Goal: Answer question/provide support

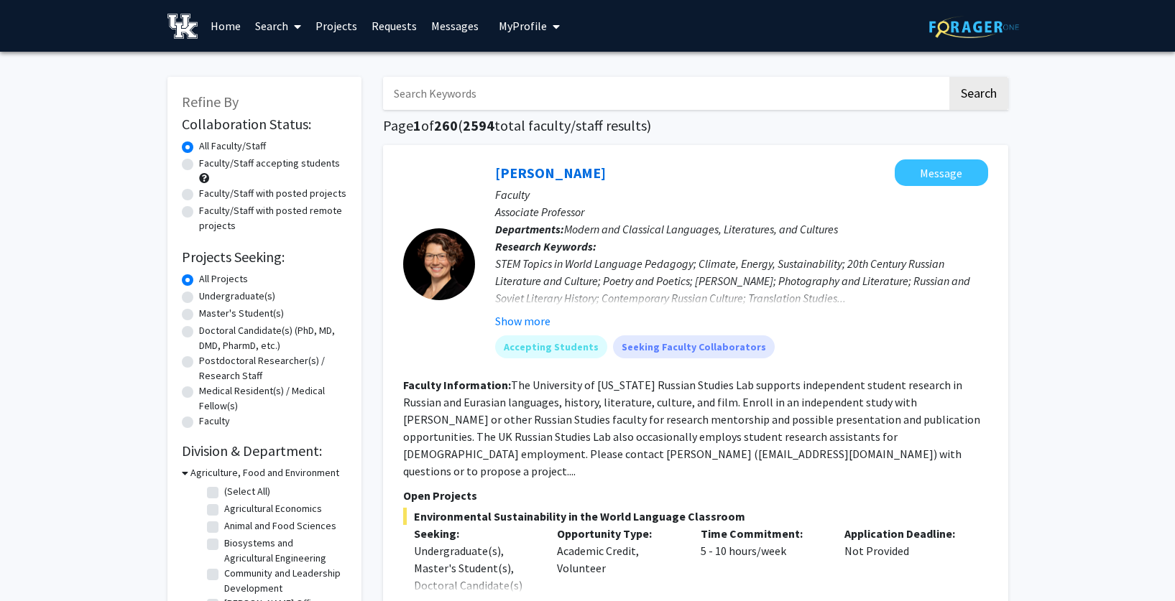
click at [455, 23] on link "Messages" at bounding box center [455, 26] width 62 height 50
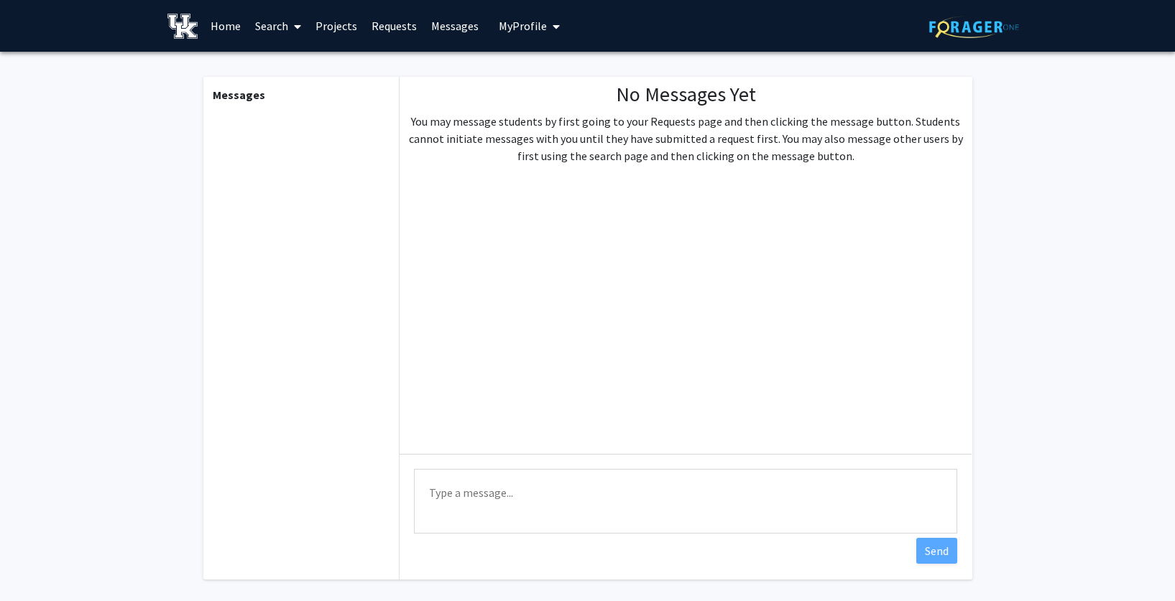
click at [394, 26] on link "Requests" at bounding box center [394, 26] width 60 height 50
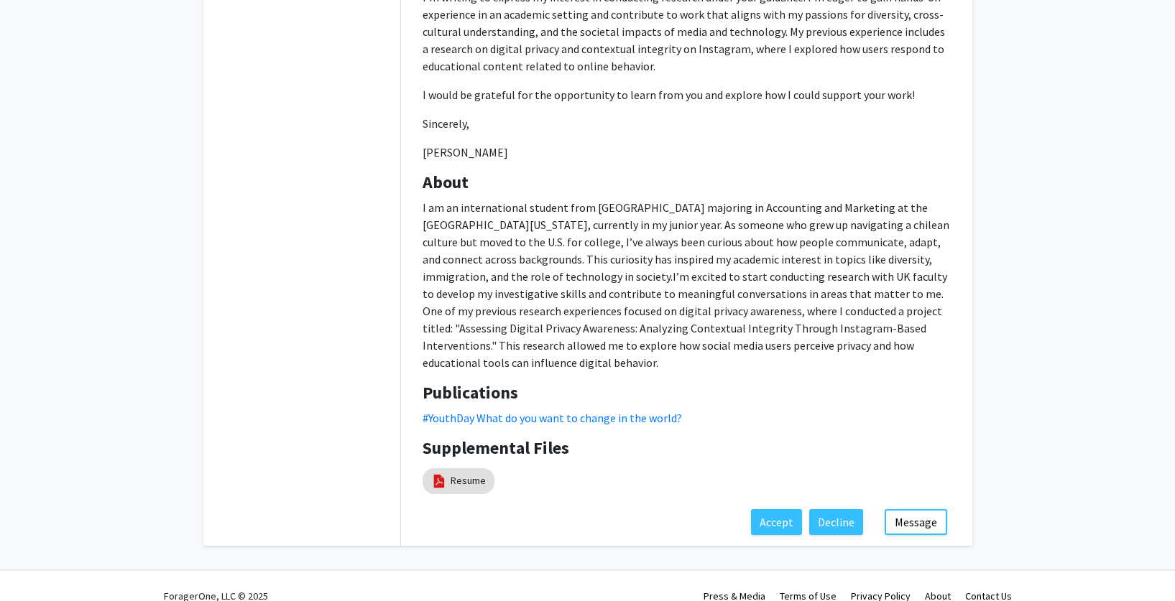
scroll to position [451, 0]
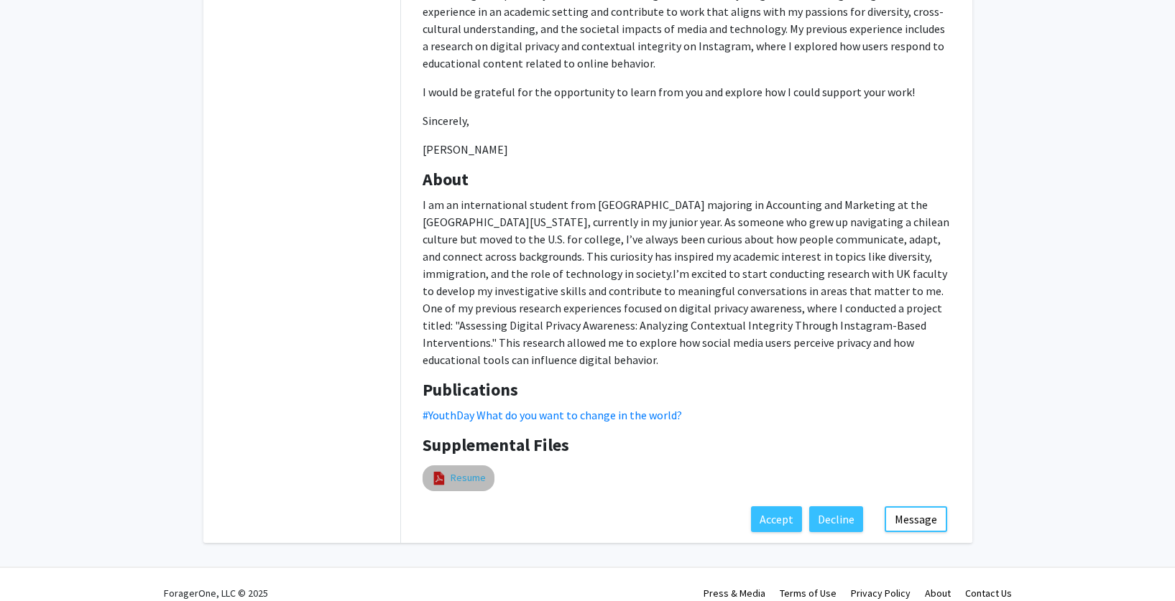
click at [464, 471] on link "Resume" at bounding box center [467, 478] width 35 height 15
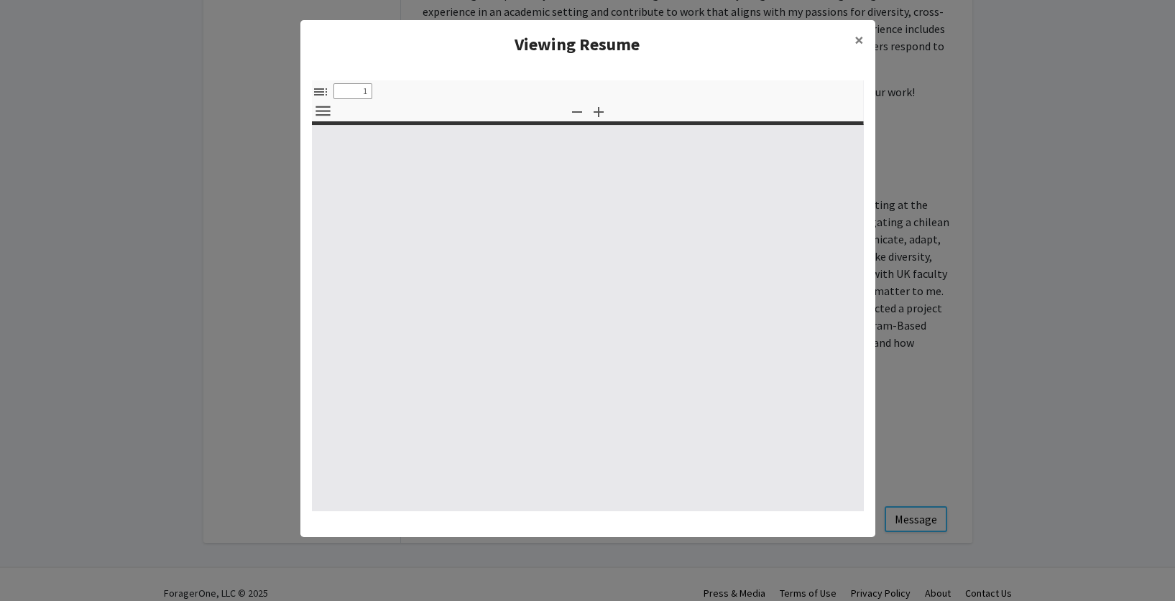
select select "custom"
type input "0"
select select "custom"
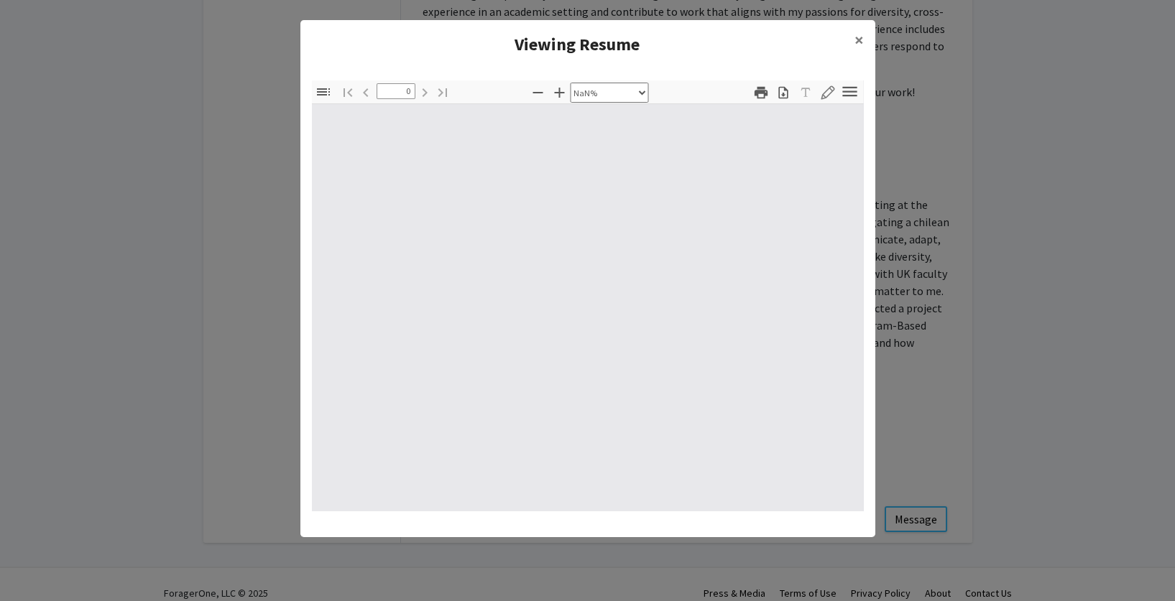
type input "1"
select select "auto"
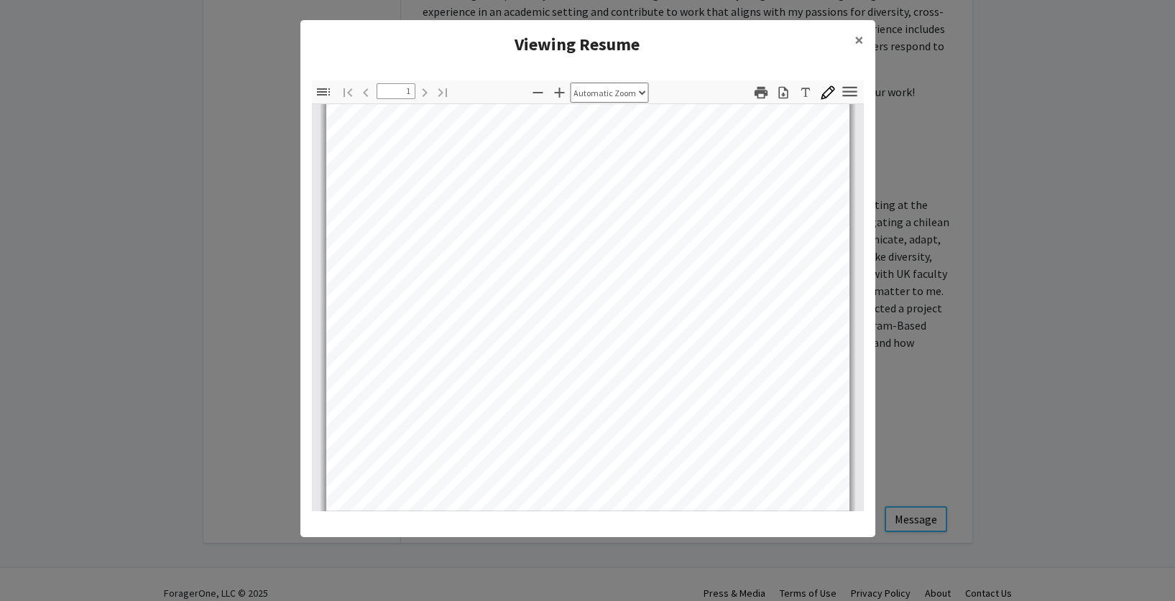
scroll to position [283, 0]
click at [854, 41] on span "×" at bounding box center [858, 40] width 9 height 22
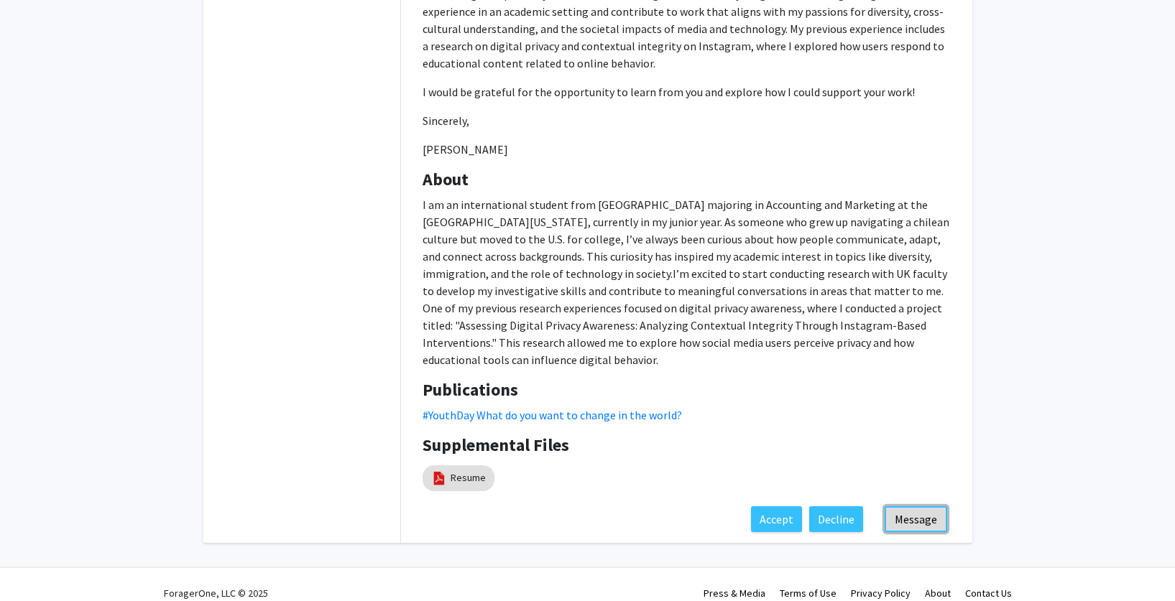
click at [907, 506] on button "Message" at bounding box center [915, 519] width 63 height 26
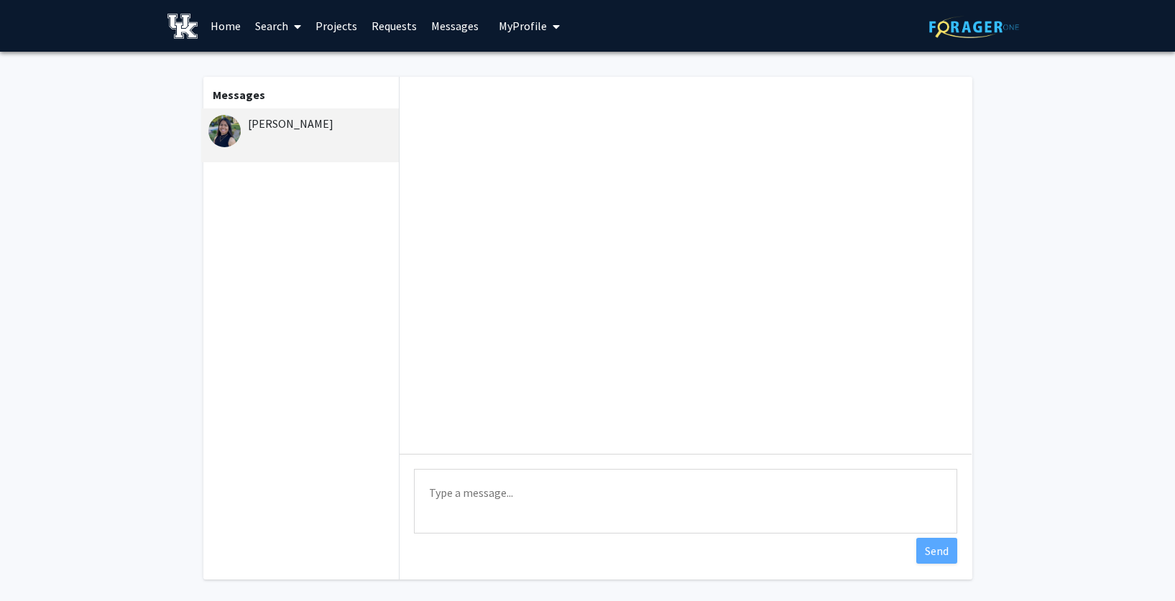
click at [573, 488] on textarea "Type a message" at bounding box center [685, 501] width 543 height 65
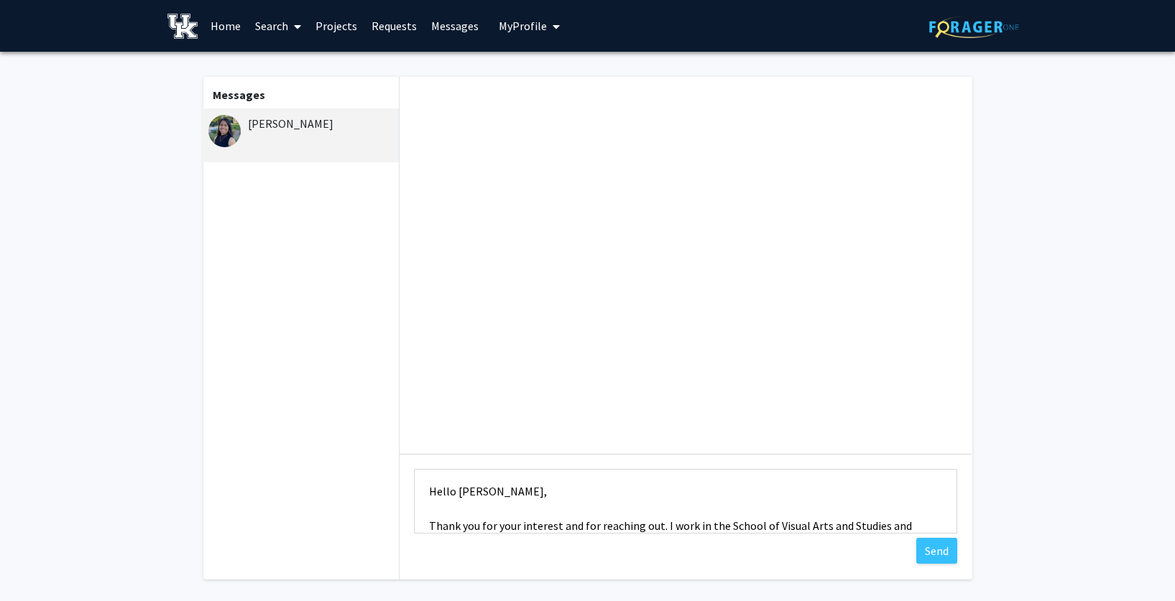
scroll to position [19, 0]
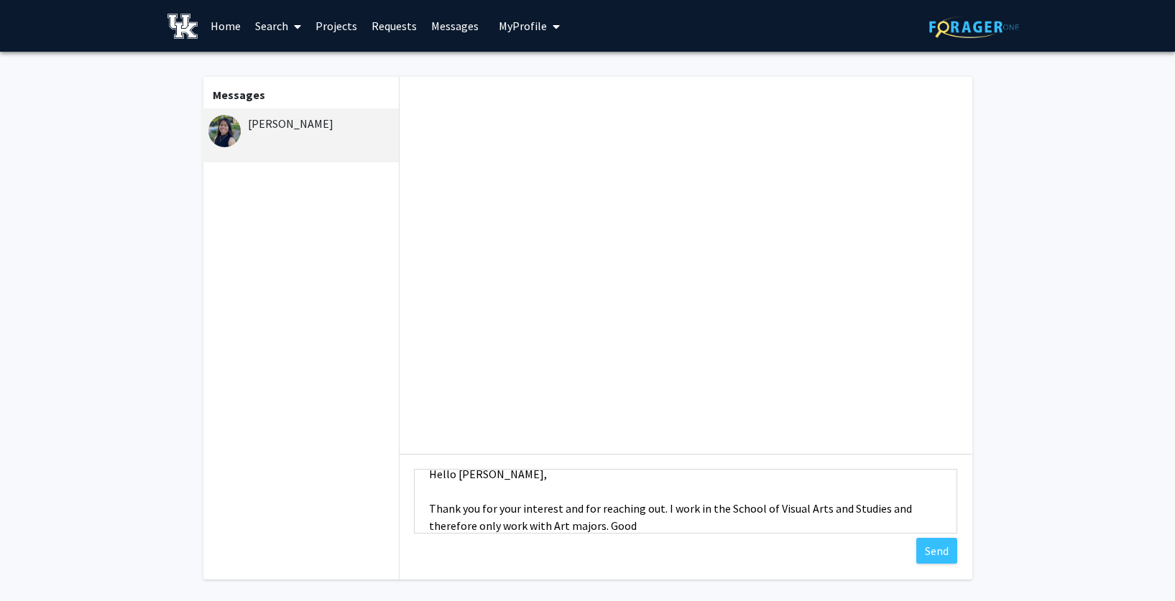
drag, startPoint x: 637, startPoint y: 525, endPoint x: 605, endPoint y: 526, distance: 32.3
click at [605, 526] on textarea "Hello [PERSON_NAME], Thank you for your interest and for reaching out. I work i…" at bounding box center [685, 501] width 543 height 65
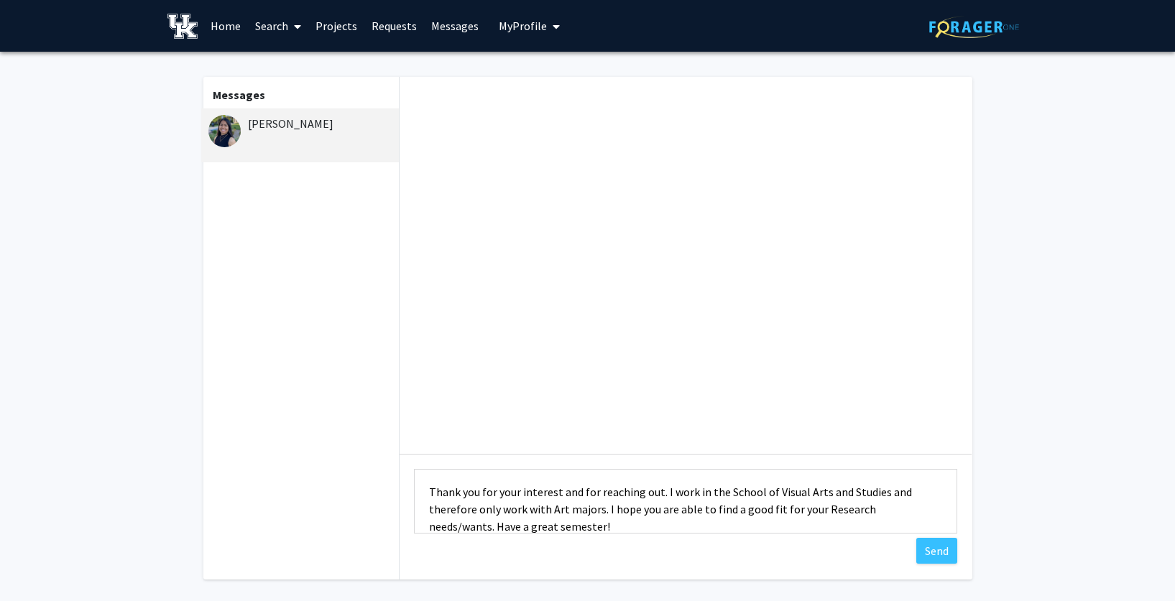
scroll to position [37, 0]
click at [660, 489] on textarea "Hello [PERSON_NAME], Thank you for your interest and for reaching out. I work i…" at bounding box center [685, 501] width 543 height 65
click at [705, 486] on textarea "Hello [PERSON_NAME], Thank you for your interest and for reaching out. Unfortun…" at bounding box center [685, 501] width 543 height 65
click at [463, 509] on textarea "Hello [PERSON_NAME], Thank you for your interest and for reaching out. Unfortun…" at bounding box center [685, 501] width 543 height 65
drag, startPoint x: 703, startPoint y: 506, endPoint x: 560, endPoint y: 507, distance: 142.2
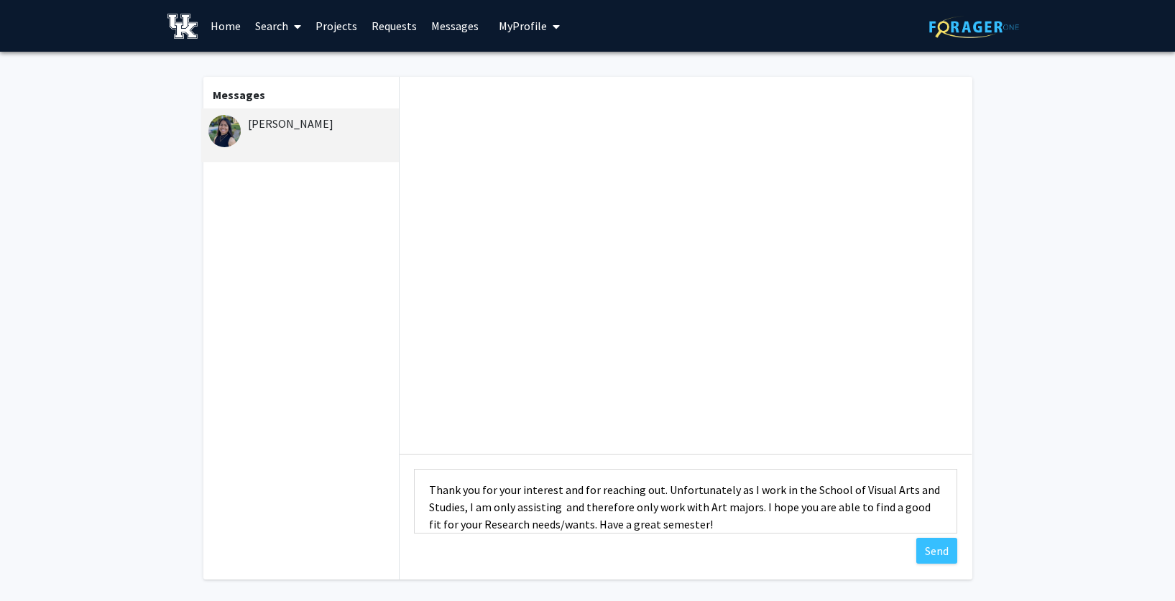
click at [560, 507] on textarea "Hello [PERSON_NAME], Thank you for your interest and for reaching out. Unfortun…" at bounding box center [685, 501] width 543 height 65
click at [608, 508] on textarea "Hello [PERSON_NAME], Thank you for your interest and for reaching out. Unfortun…" at bounding box center [685, 501] width 543 height 65
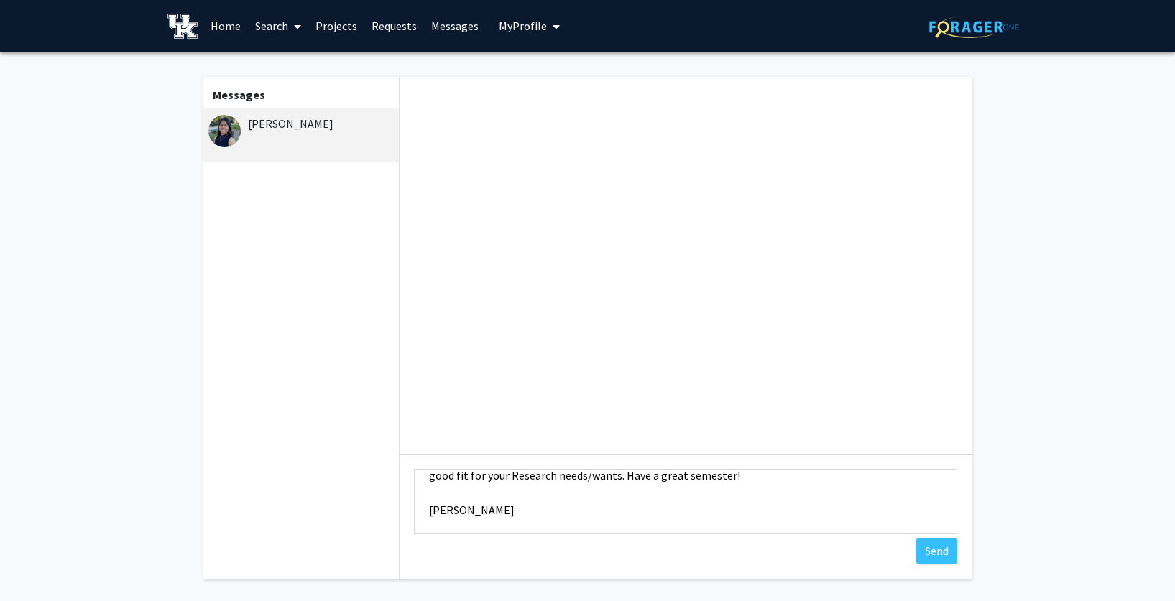
scroll to position [85, 0]
click at [448, 501] on textarea "Hello [PERSON_NAME], Thank you for your interest and for reaching out. Unfortun…" at bounding box center [685, 501] width 543 height 65
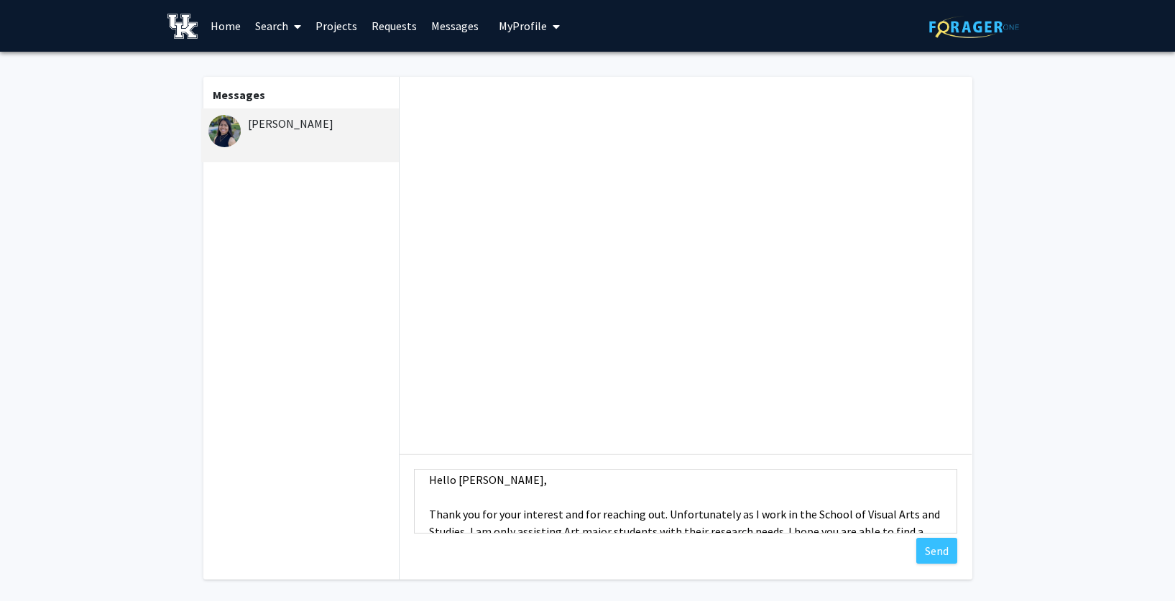
scroll to position [9, 0]
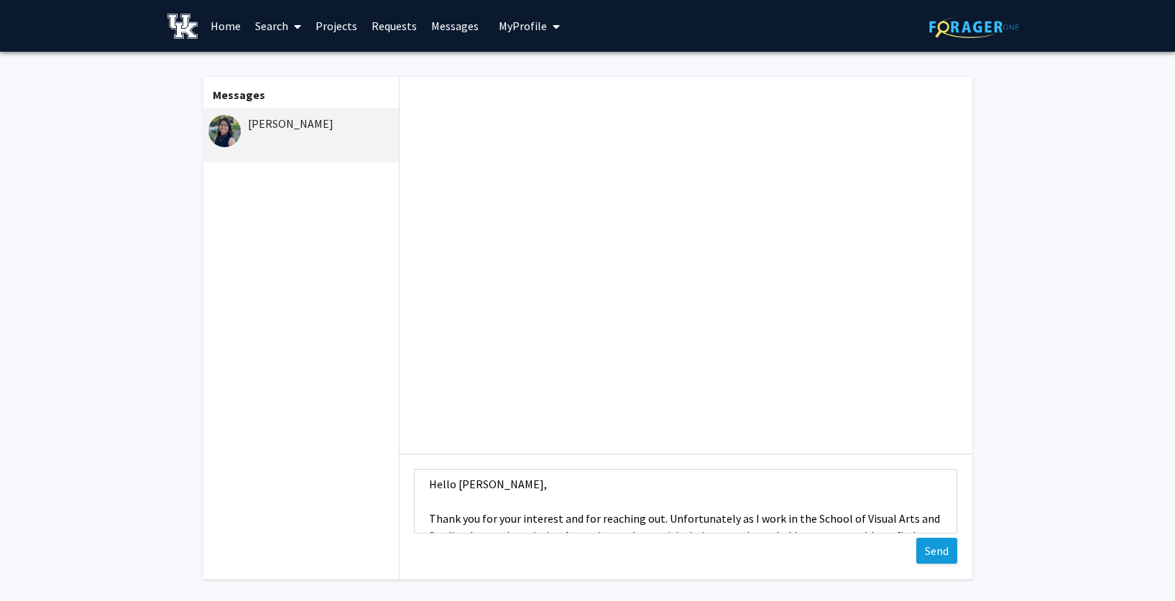
type textarea "Hello [PERSON_NAME], Thank you for your interest and for reaching out. Unfortun…"
click at [925, 554] on button "Send" at bounding box center [936, 551] width 41 height 26
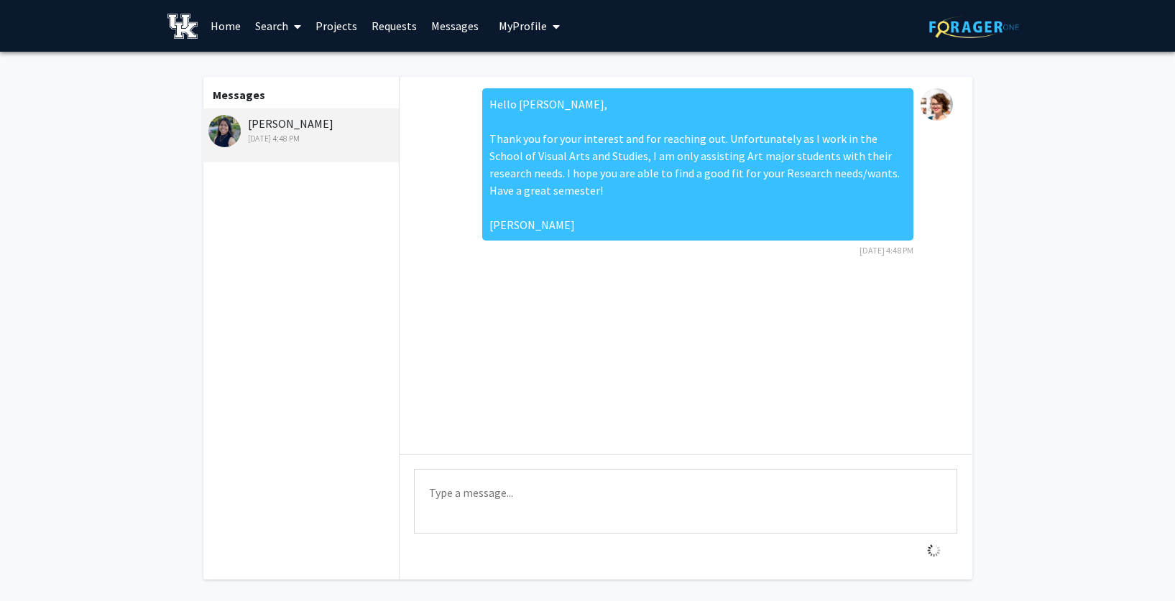
scroll to position [0, 0]
click at [221, 20] on link "Home" at bounding box center [225, 26] width 45 height 50
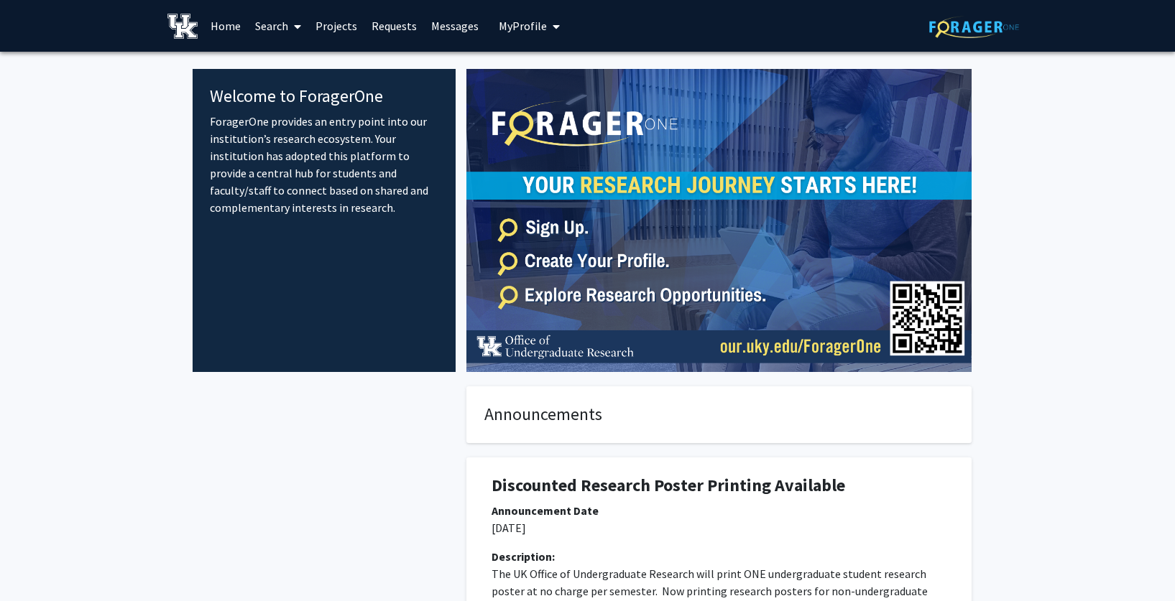
click at [394, 30] on link "Requests" at bounding box center [394, 26] width 60 height 50
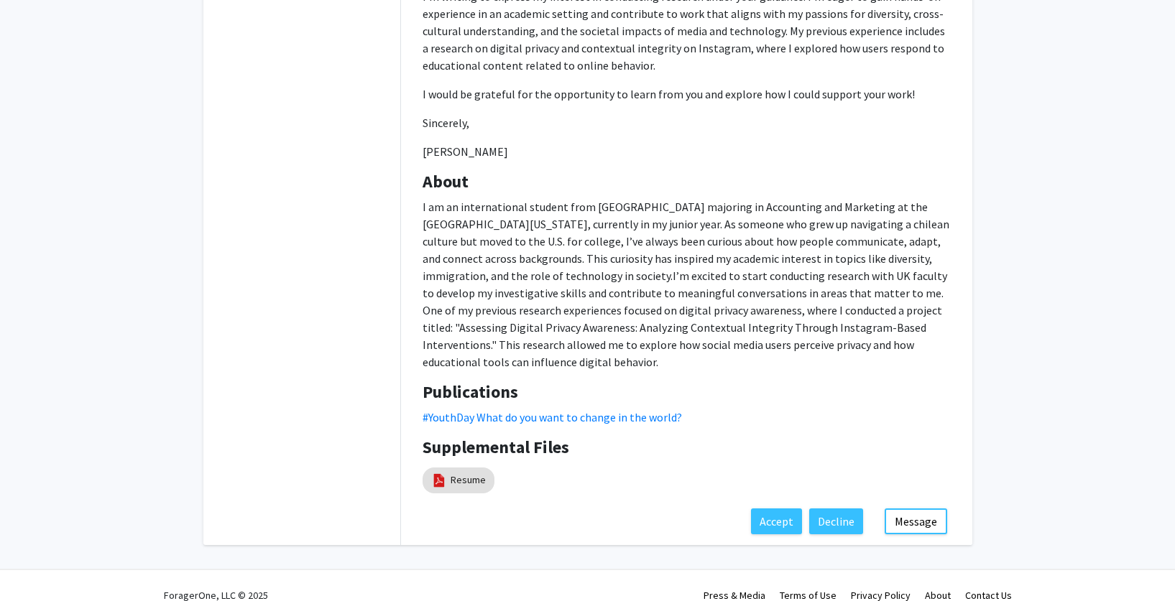
scroll to position [451, 0]
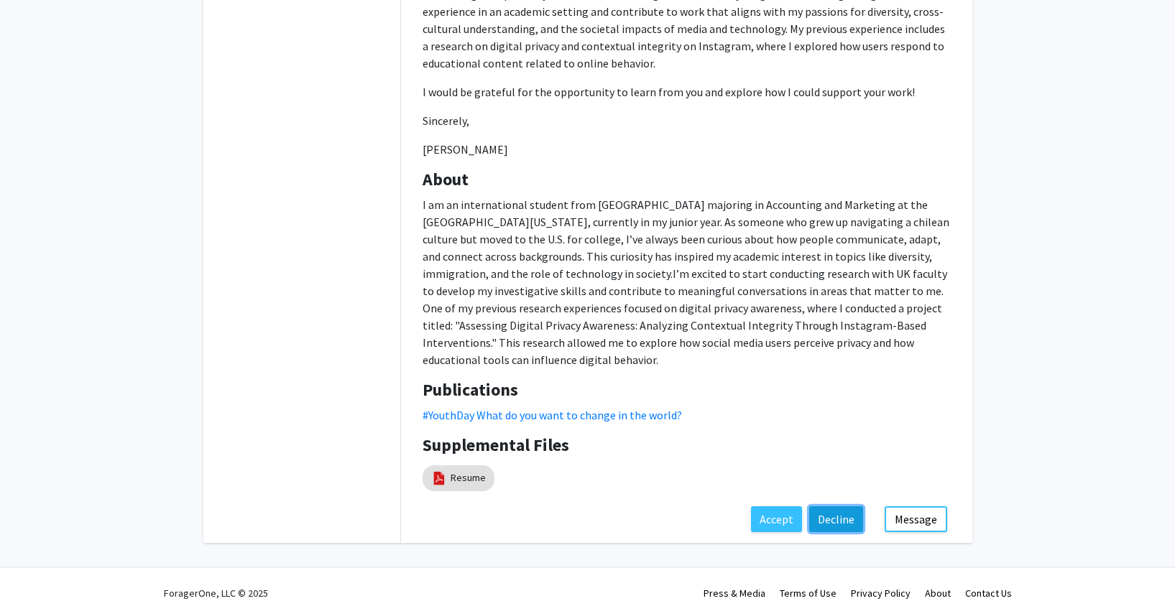
click at [838, 506] on button "Decline" at bounding box center [836, 519] width 54 height 26
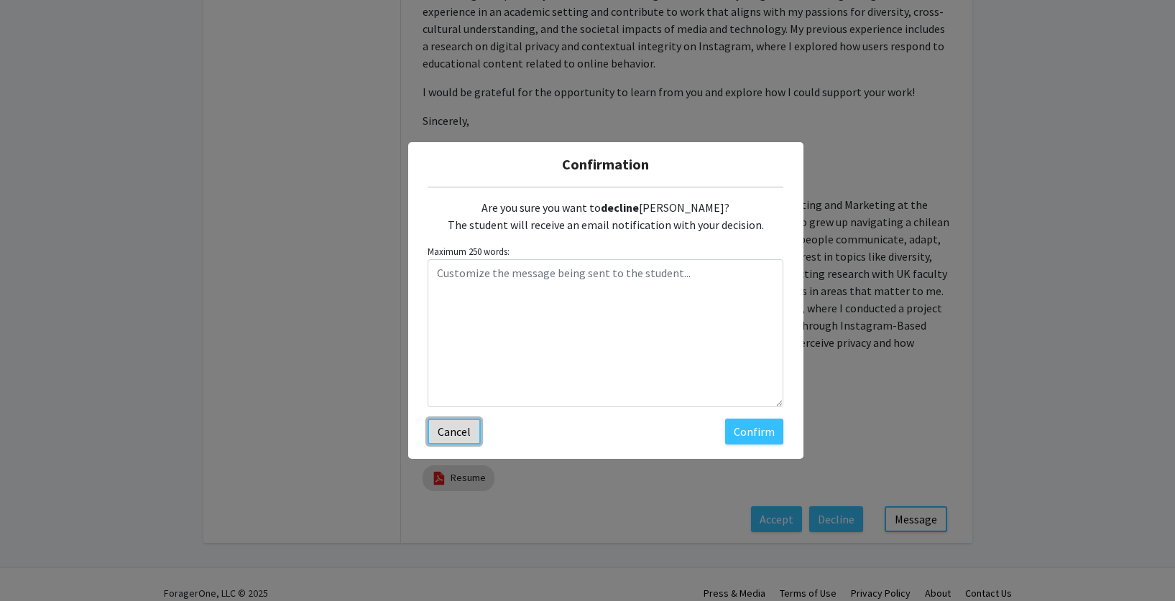
click at [458, 436] on button "Cancel" at bounding box center [453, 432] width 53 height 26
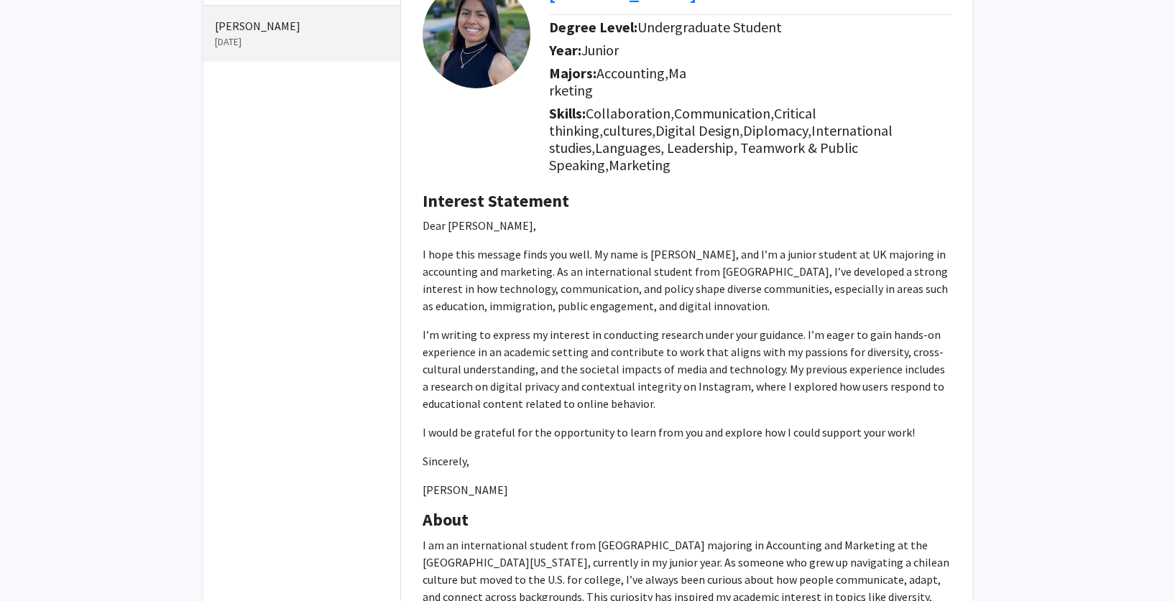
scroll to position [0, 0]
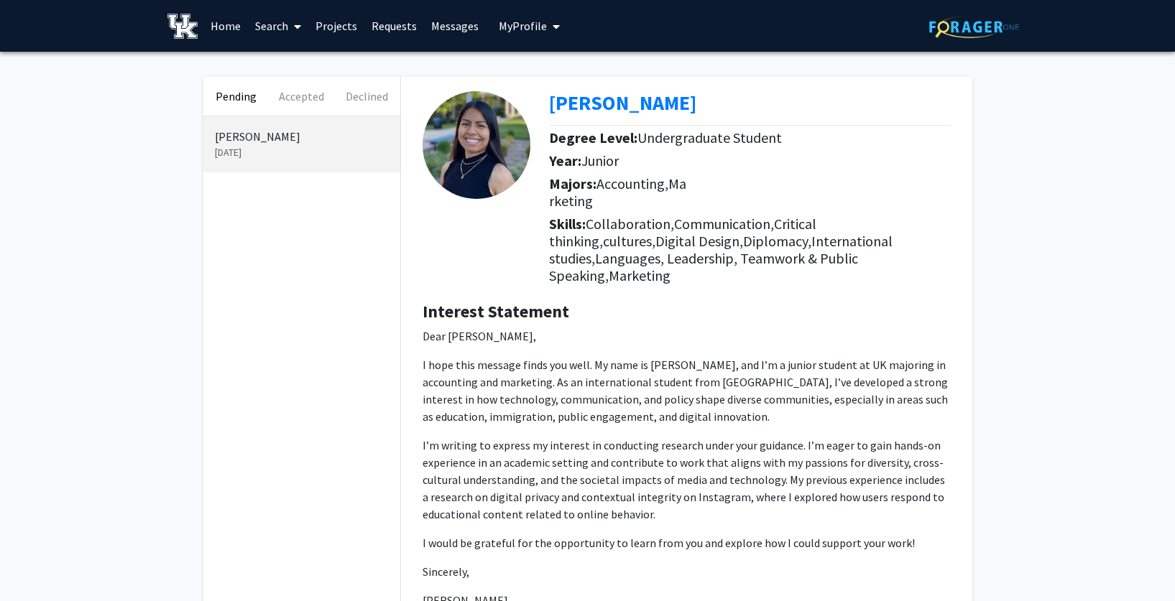
click at [458, 29] on link "Messages" at bounding box center [455, 26] width 62 height 50
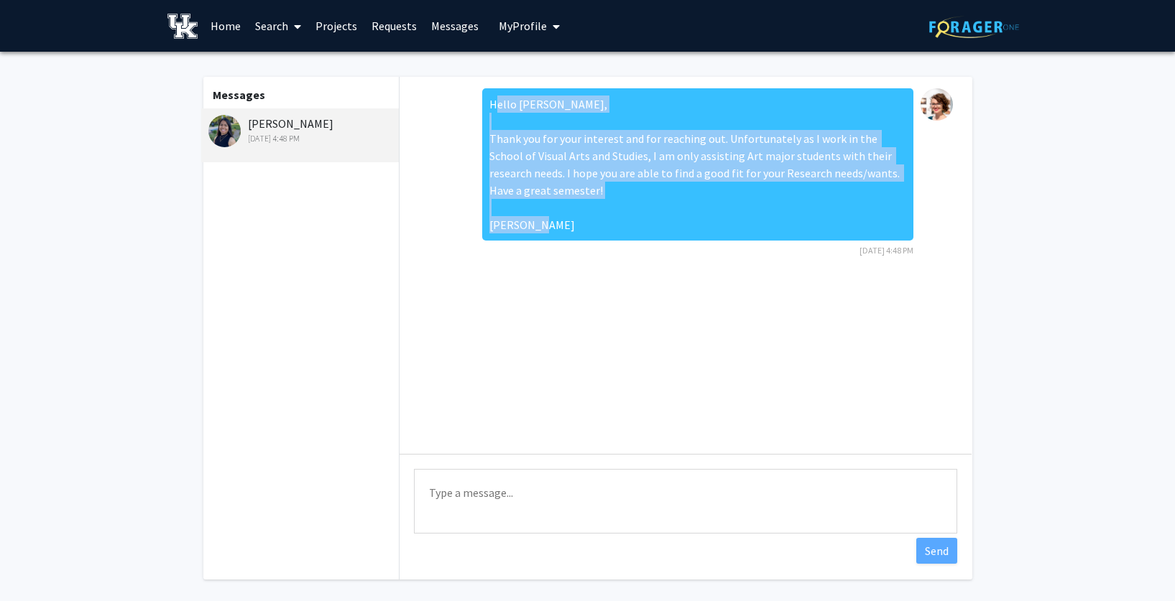
drag, startPoint x: 537, startPoint y: 241, endPoint x: 491, endPoint y: 98, distance: 150.2
click at [491, 98] on div "Hello [PERSON_NAME], Thank you for your interest and for reaching out. Unfortun…" at bounding box center [697, 164] width 431 height 152
copy div "Hello [PERSON_NAME], Thank you for your interest and for reaching out. Unfortun…"
click at [383, 26] on link "Requests" at bounding box center [394, 26] width 60 height 50
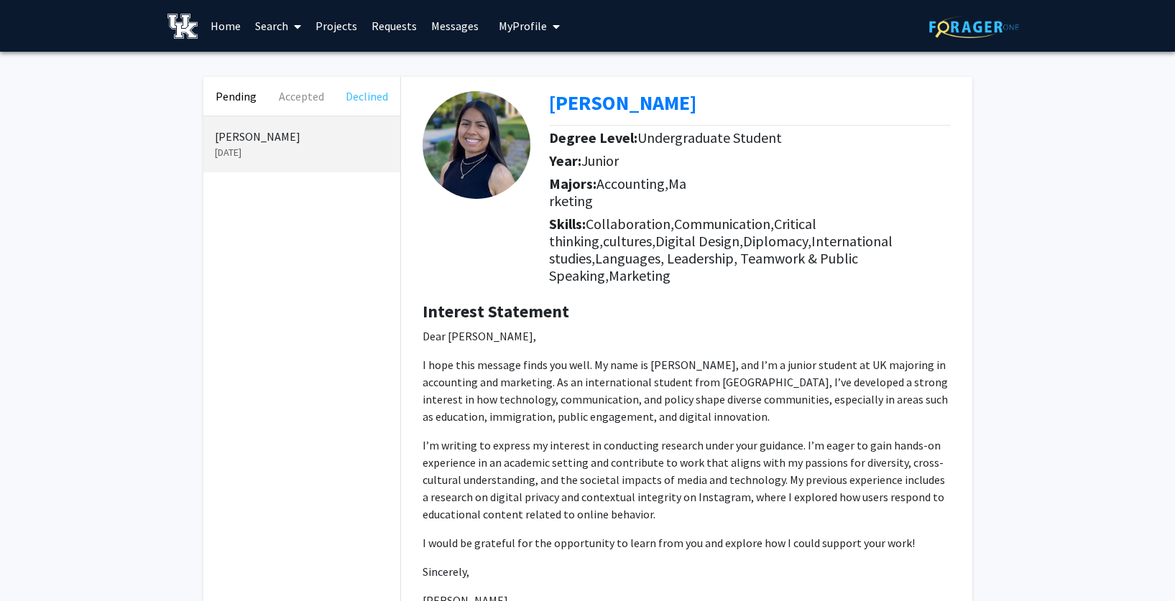
click at [358, 92] on button "Declined" at bounding box center [366, 96] width 65 height 39
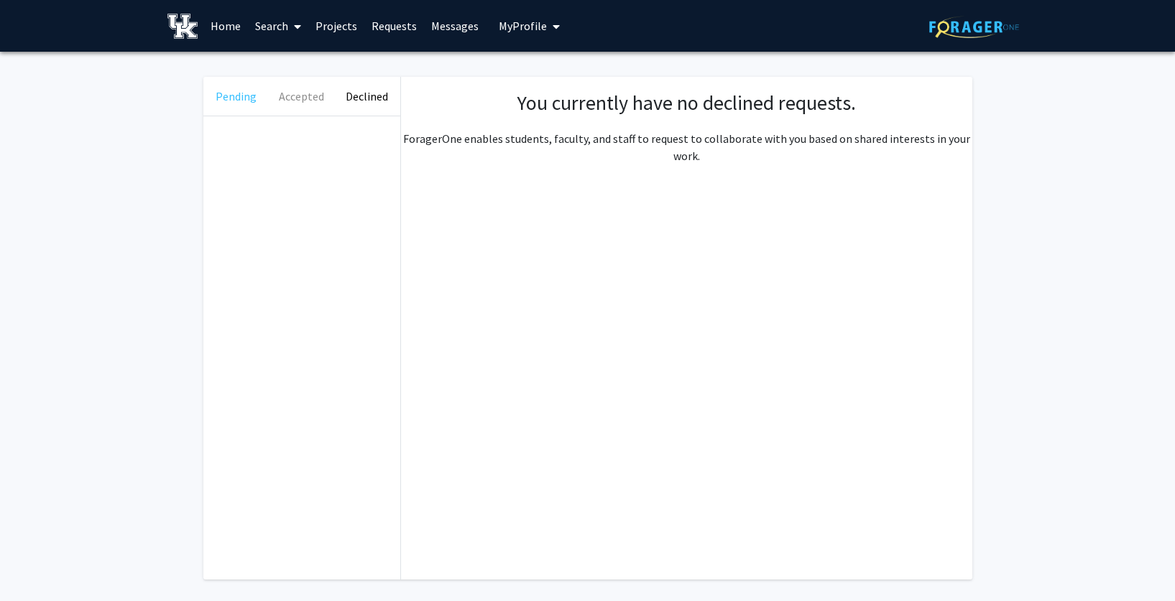
click at [241, 101] on button "Pending" at bounding box center [235, 96] width 65 height 39
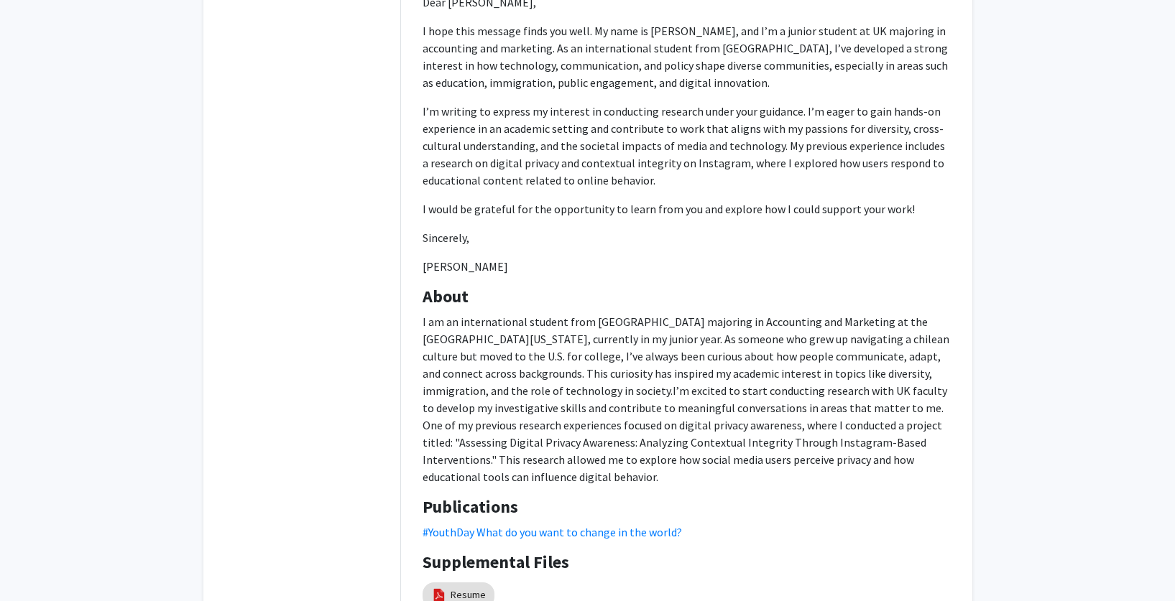
scroll to position [451, 0]
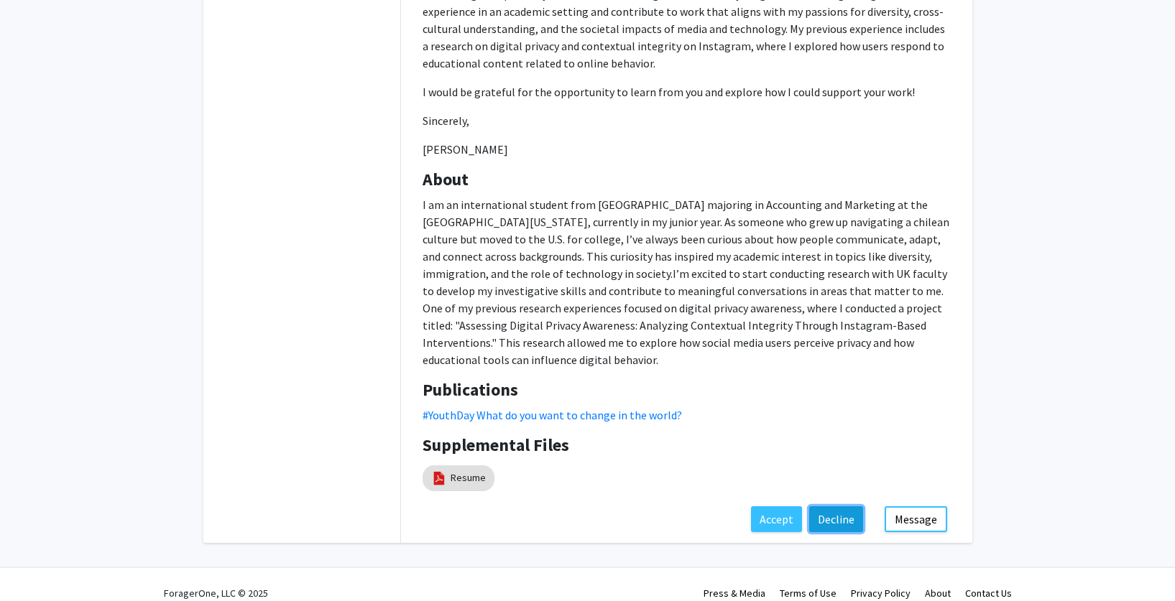
click at [830, 506] on button "Decline" at bounding box center [836, 519] width 54 height 26
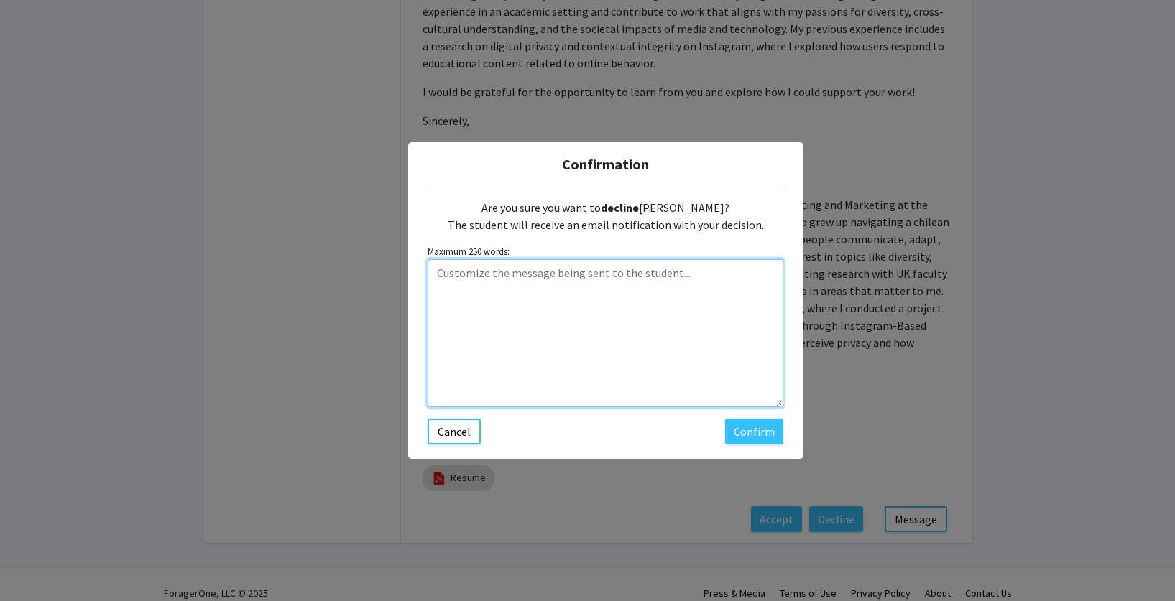
click at [553, 354] on textarea "Customize the message being sent to the student..." at bounding box center [605, 333] width 356 height 148
paste textarea "Hello [PERSON_NAME], Thank you for your interest and for reaching out. Unfortun…"
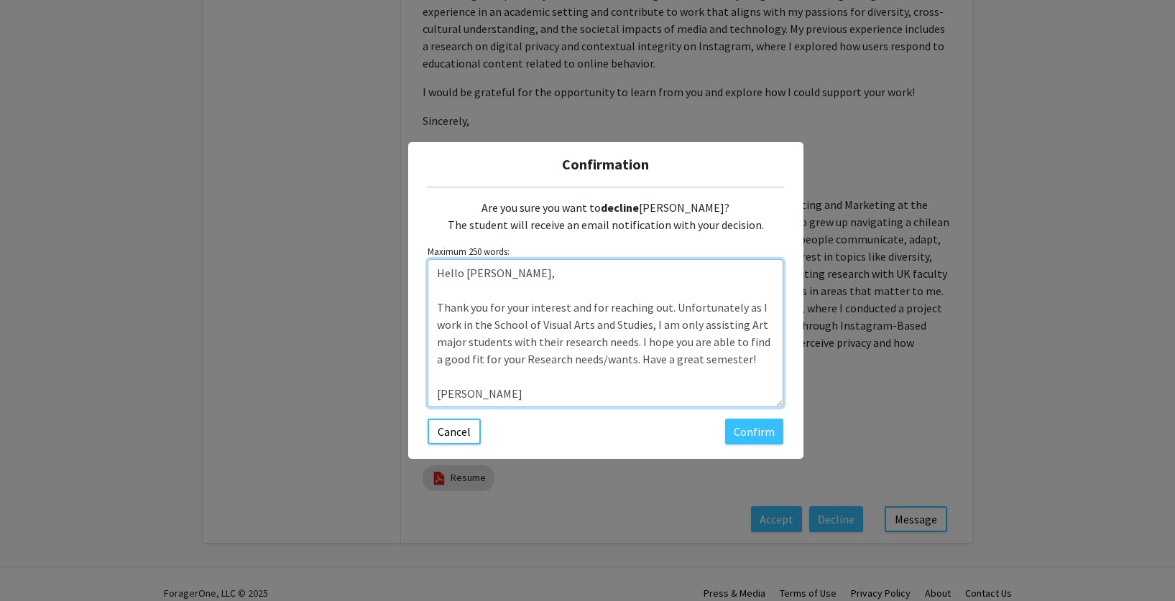
scroll to position [11, 0]
type textarea "Hello [PERSON_NAME], Thank you for your interest and for reaching out. Unfortun…"
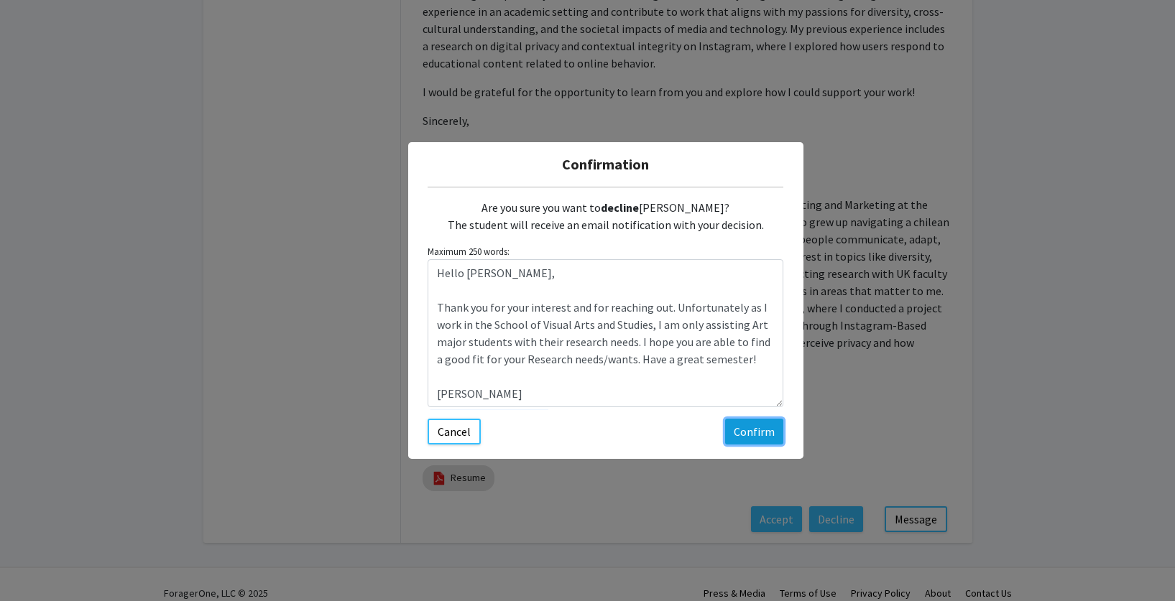
click at [759, 434] on button "Confirm" at bounding box center [754, 432] width 58 height 26
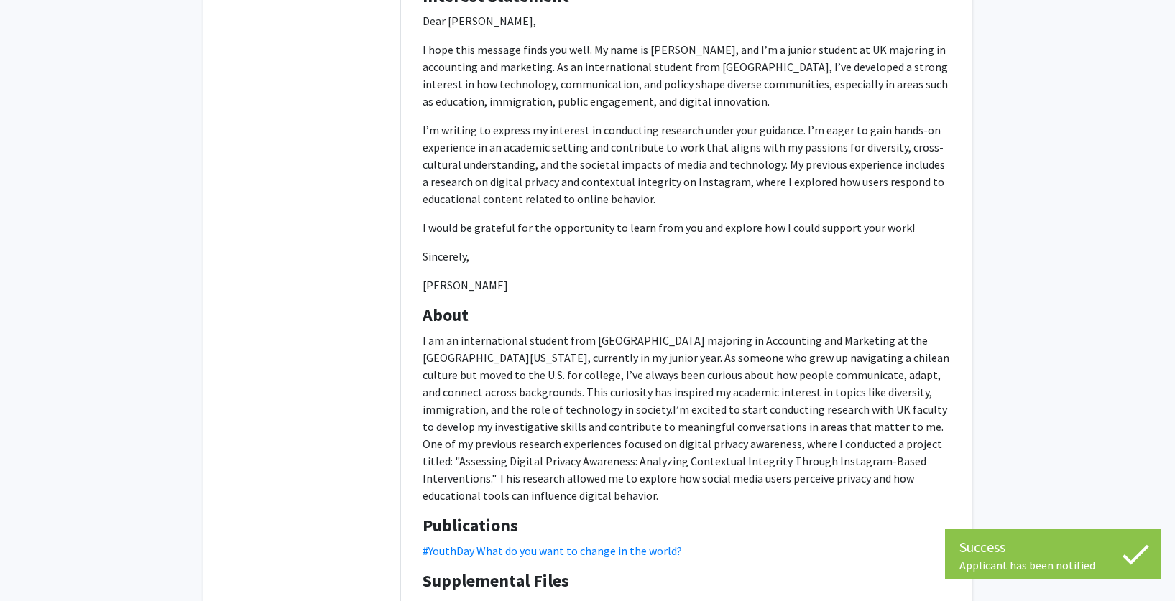
scroll to position [0, 0]
